Goal: Information Seeking & Learning: Learn about a topic

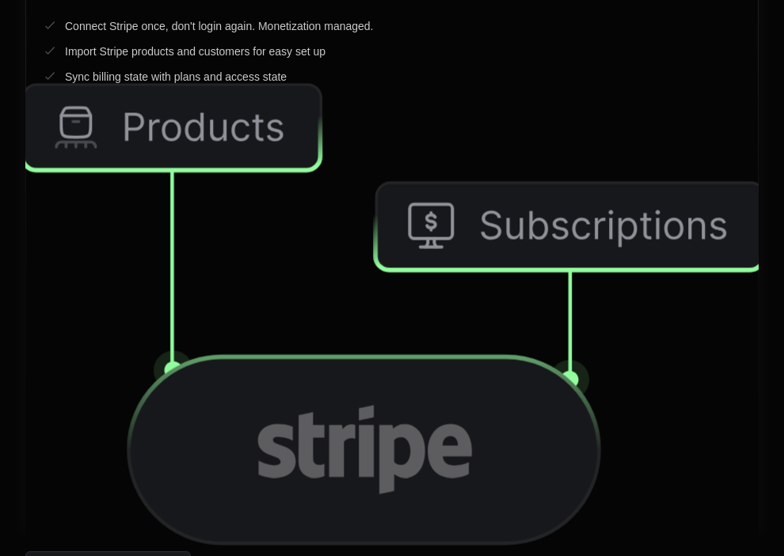
drag, startPoint x: 475, startPoint y: 225, endPoint x: 454, endPoint y: 351, distance: 127.5
click at [475, 224] on icon at bounding box center [569, 227] width 388 height 86
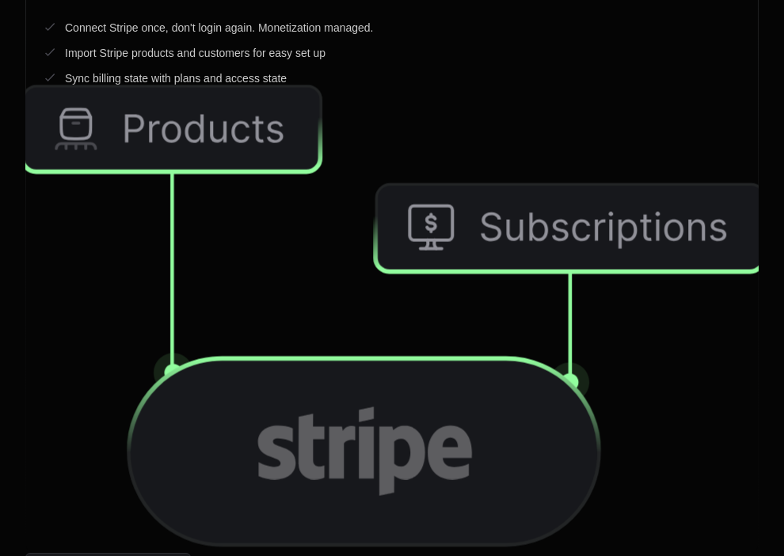
scroll to position [5887, 0]
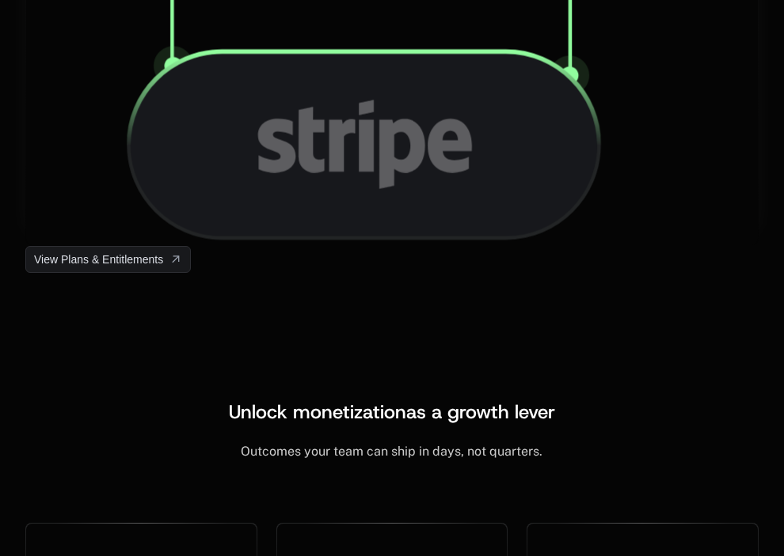
click at [500, 228] on icon at bounding box center [363, 144] width 470 height 187
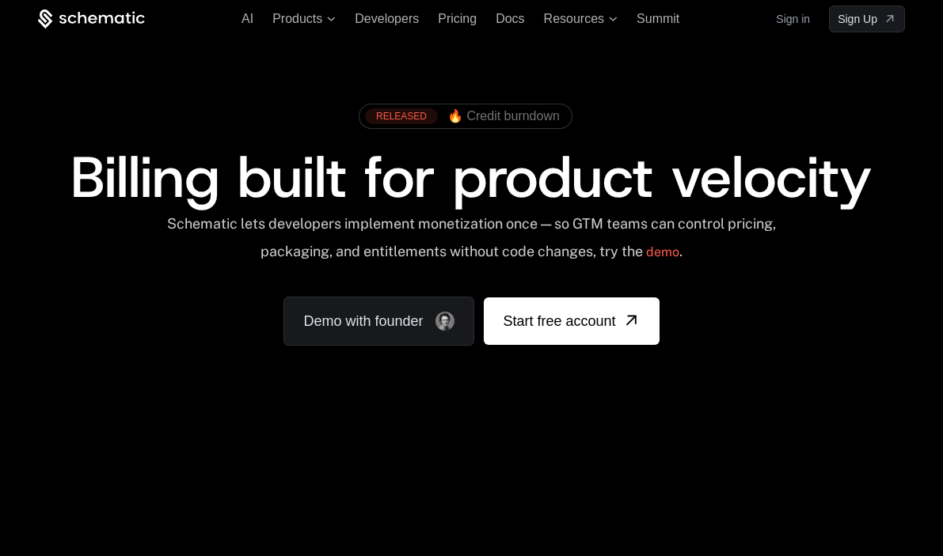
scroll to position [0, 0]
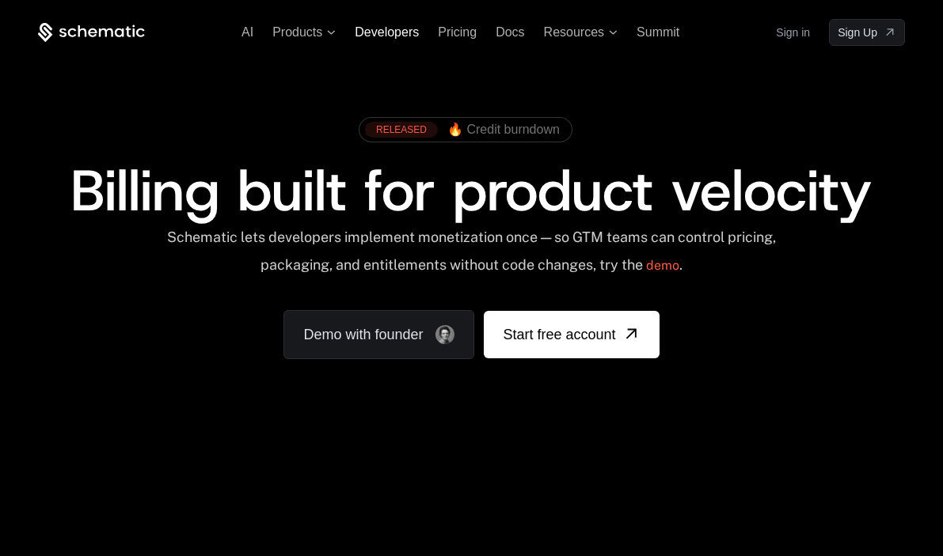
click at [393, 29] on span "Developers" at bounding box center [387, 31] width 64 height 13
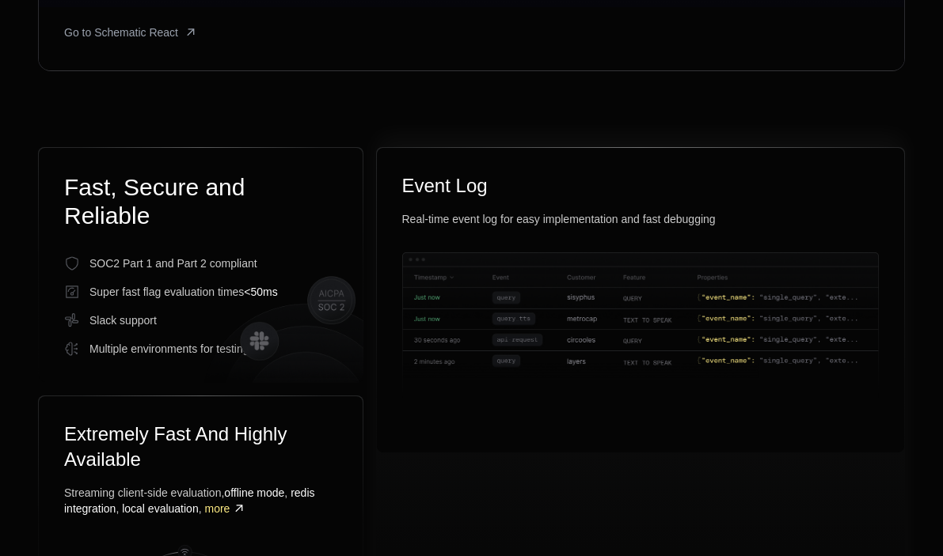
scroll to position [932, 0]
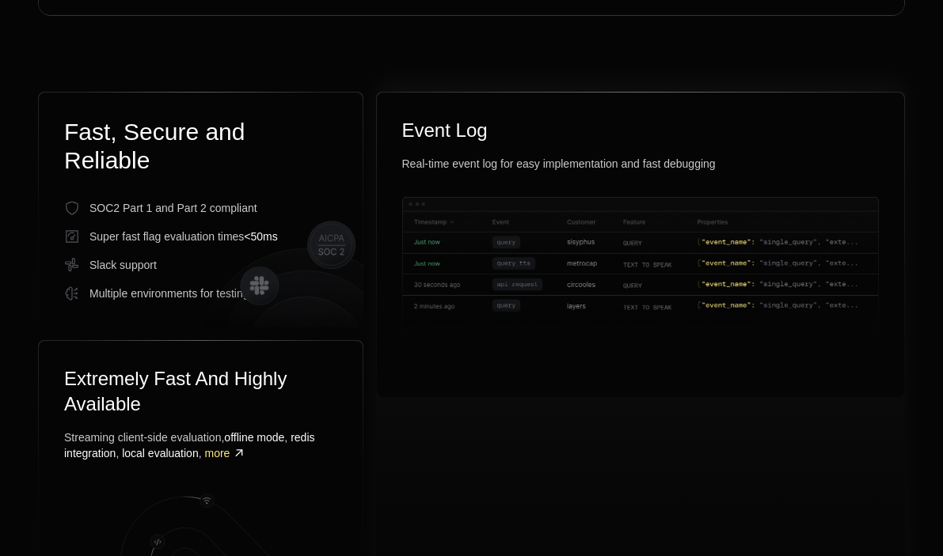
click at [532, 237] on img at bounding box center [640, 285] width 476 height 176
click at [383, 215] on div "Event Log Real-time event log for easy implementation and fast debugging" at bounding box center [640, 245] width 527 height 305
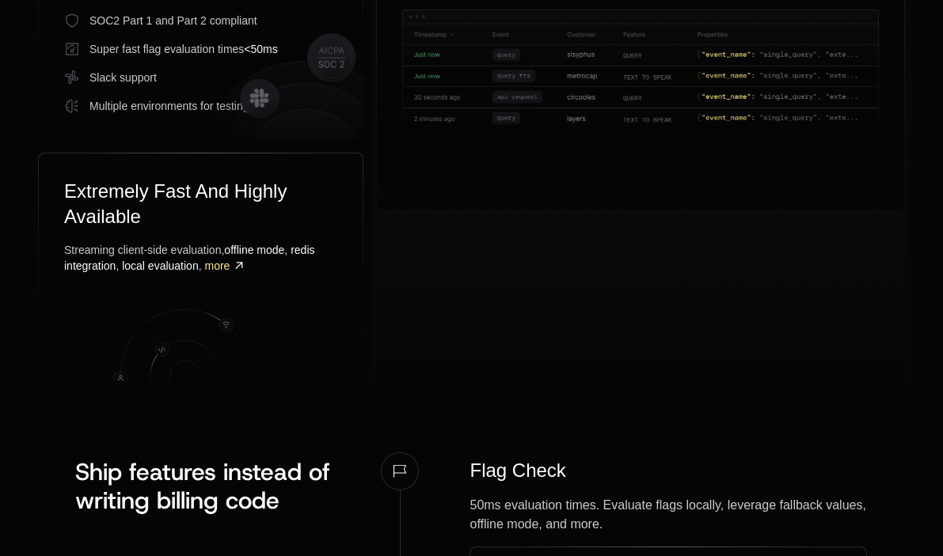
scroll to position [1118, 0]
click at [380, 283] on div "Event Log Real-time event log for easy implementation and fast debugging" at bounding box center [640, 157] width 529 height 504
click at [335, 296] on icon at bounding box center [200, 338] width 273 height 89
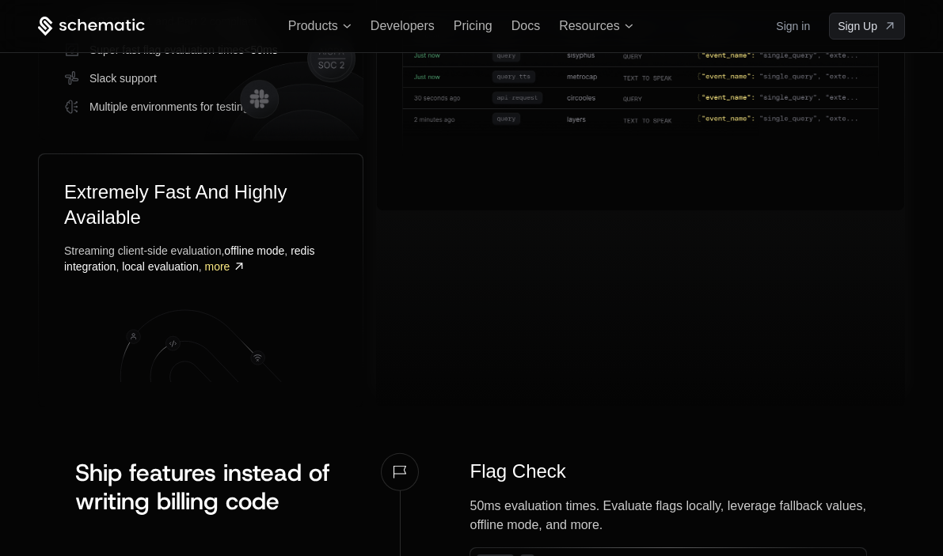
click at [422, 315] on div "Event Log Real-time event log for easy implementation and fast debugging" at bounding box center [640, 157] width 529 height 504
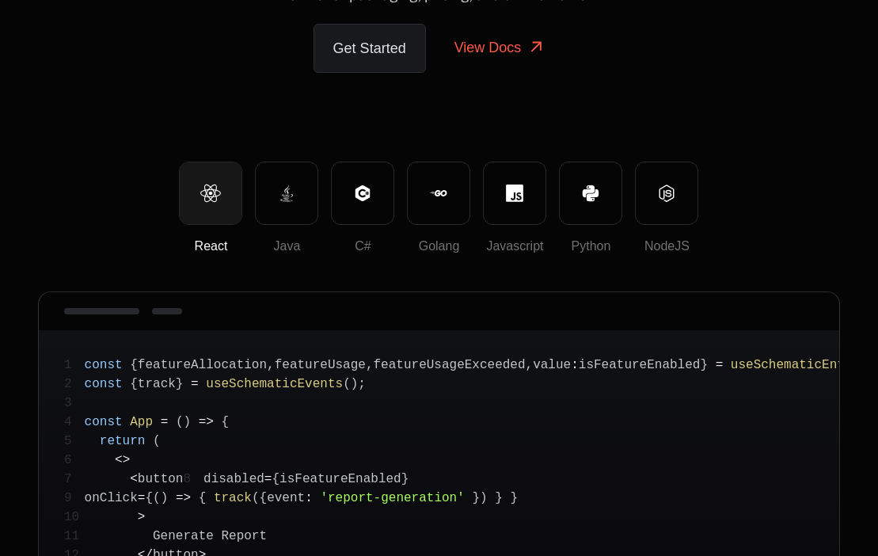
scroll to position [0, 0]
